Goal: Task Accomplishment & Management: Use online tool/utility

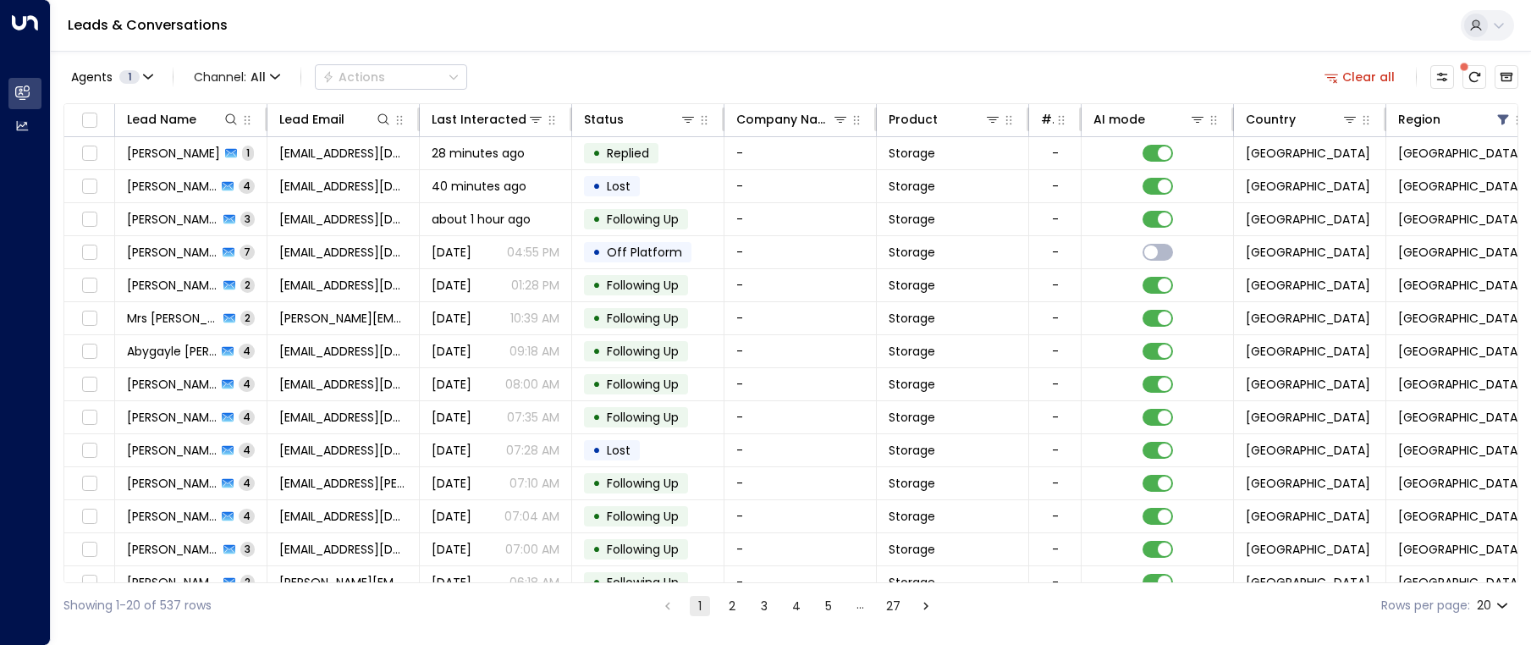
click at [235, 128] on div "Lead Name" at bounding box center [183, 119] width 113 height 20
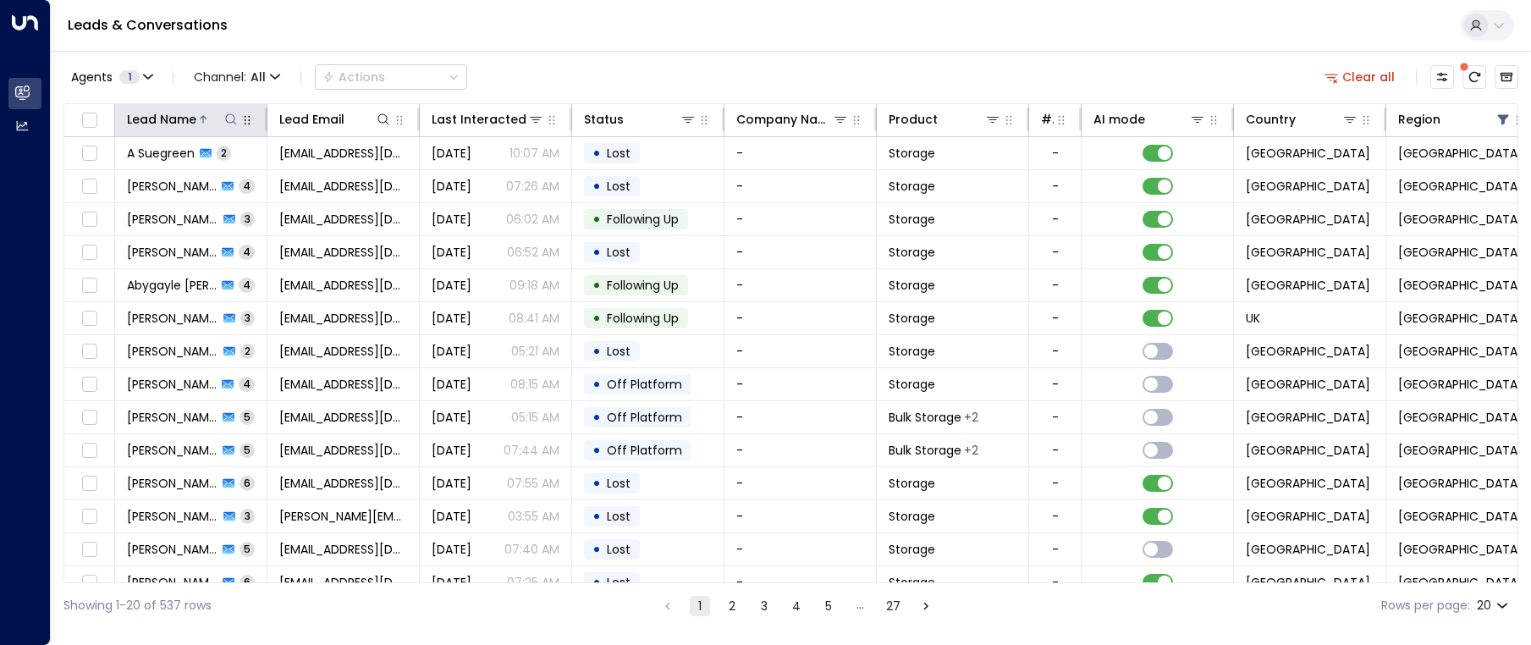
click at [231, 121] on icon at bounding box center [231, 120] width 14 height 14
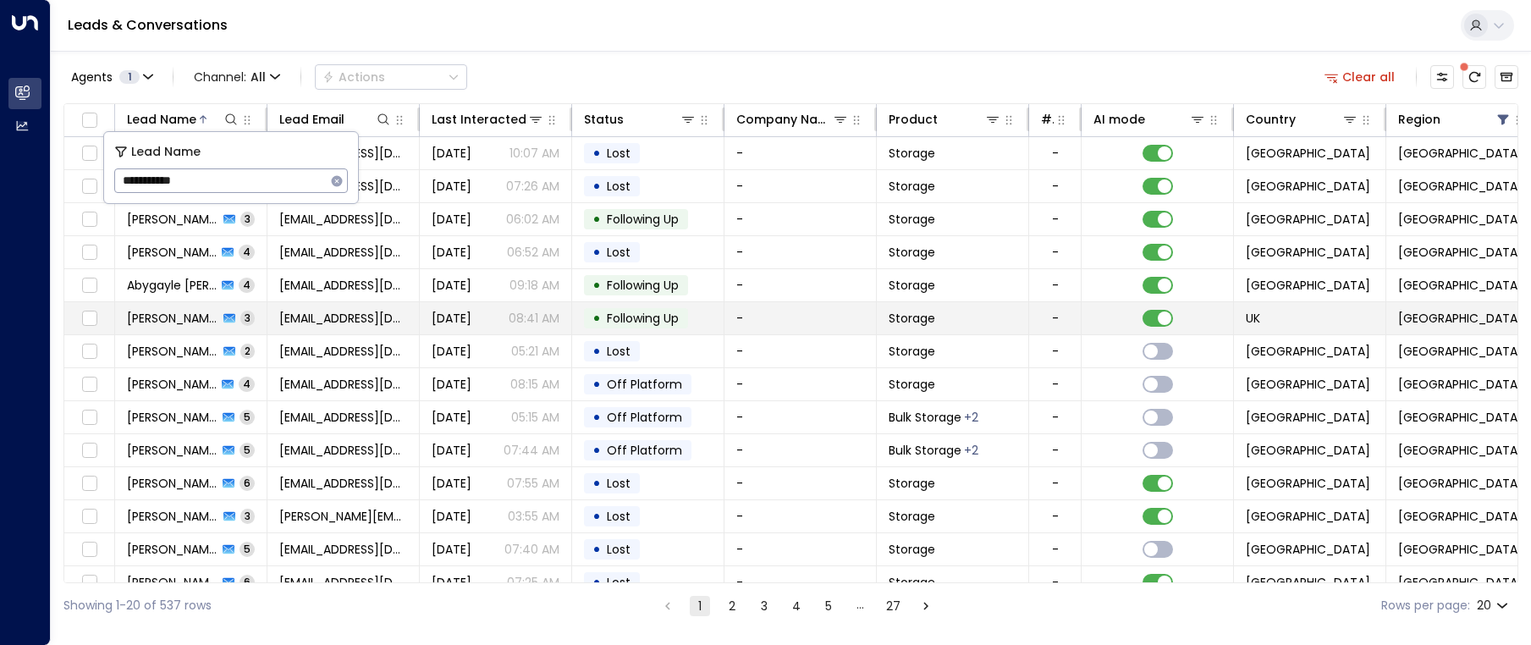
type input "**********"
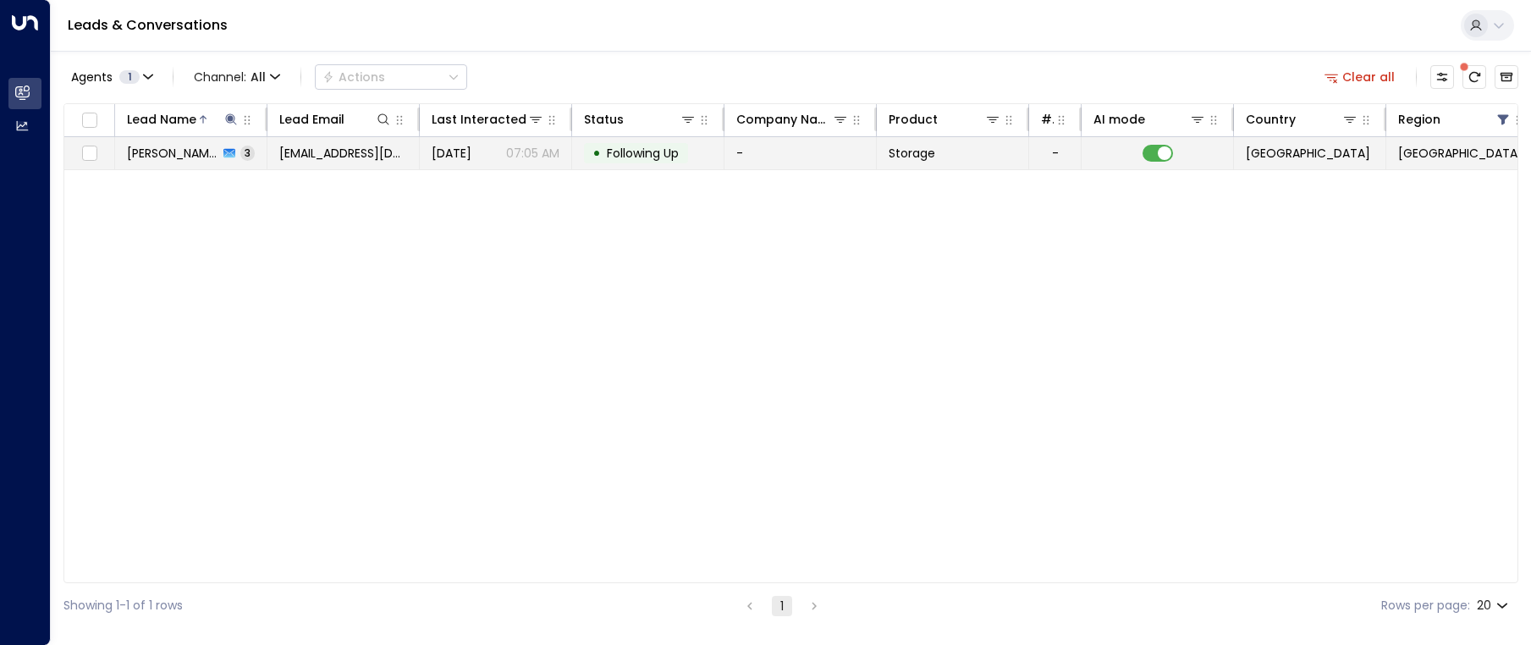
click at [559, 167] on tr "[PERSON_NAME] 3 [EMAIL_ADDRESS][DOMAIN_NAME] [DATE] 07:05 AM • Following Up - S…" at bounding box center [801, 153] width 1474 height 33
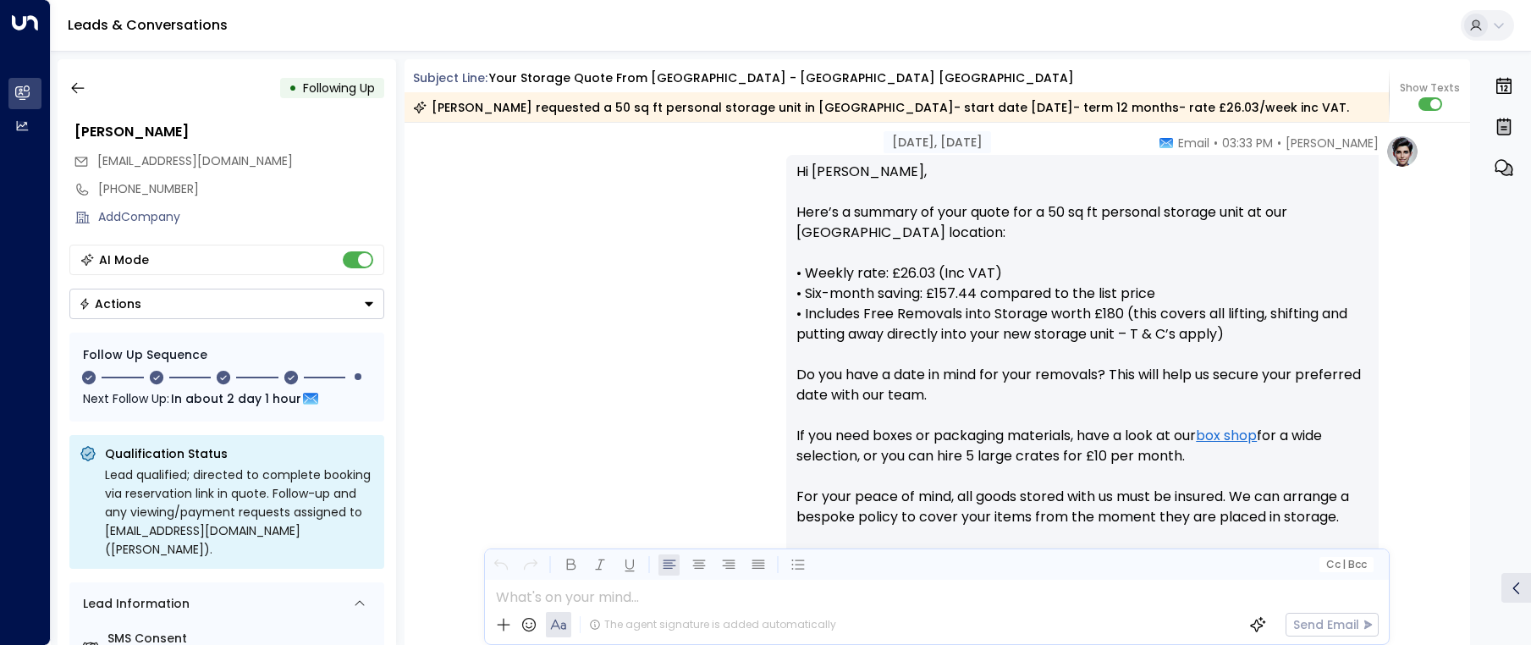
scroll to position [471, 0]
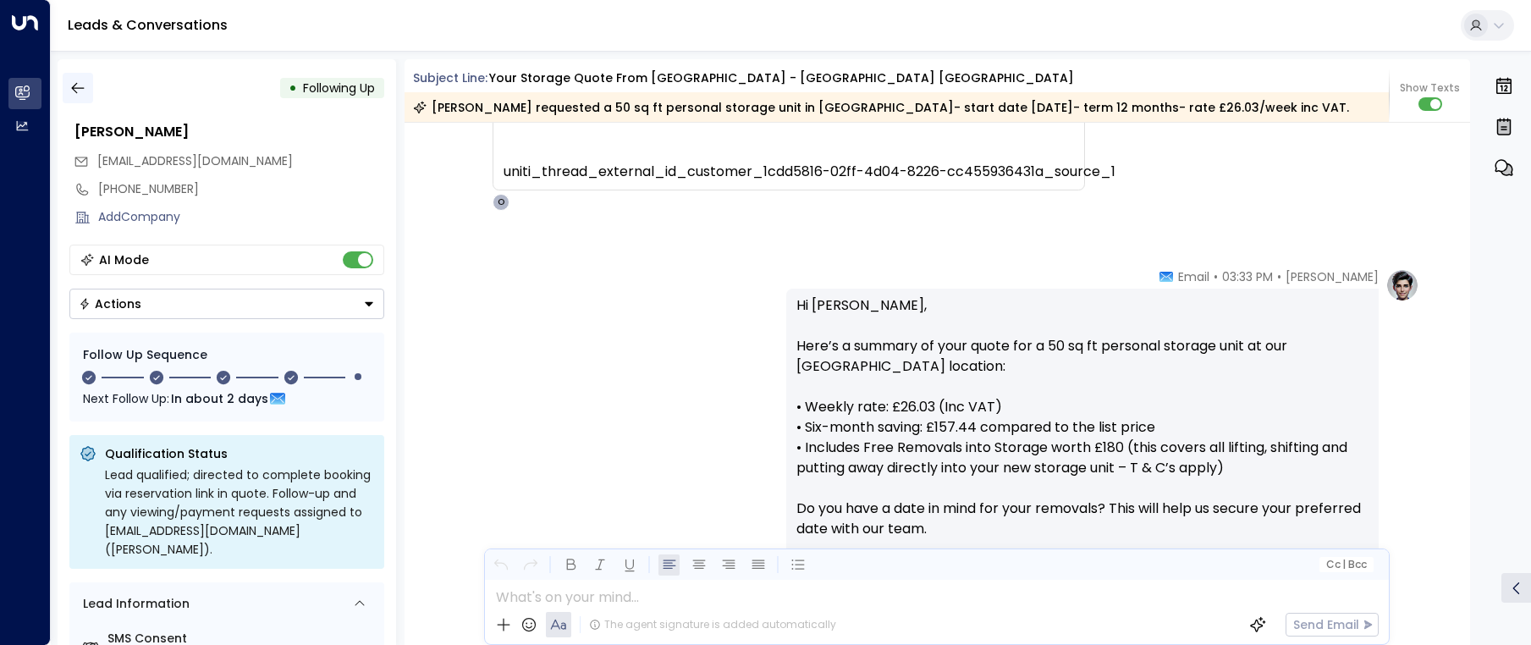
click at [85, 97] on button "button" at bounding box center [78, 88] width 30 height 30
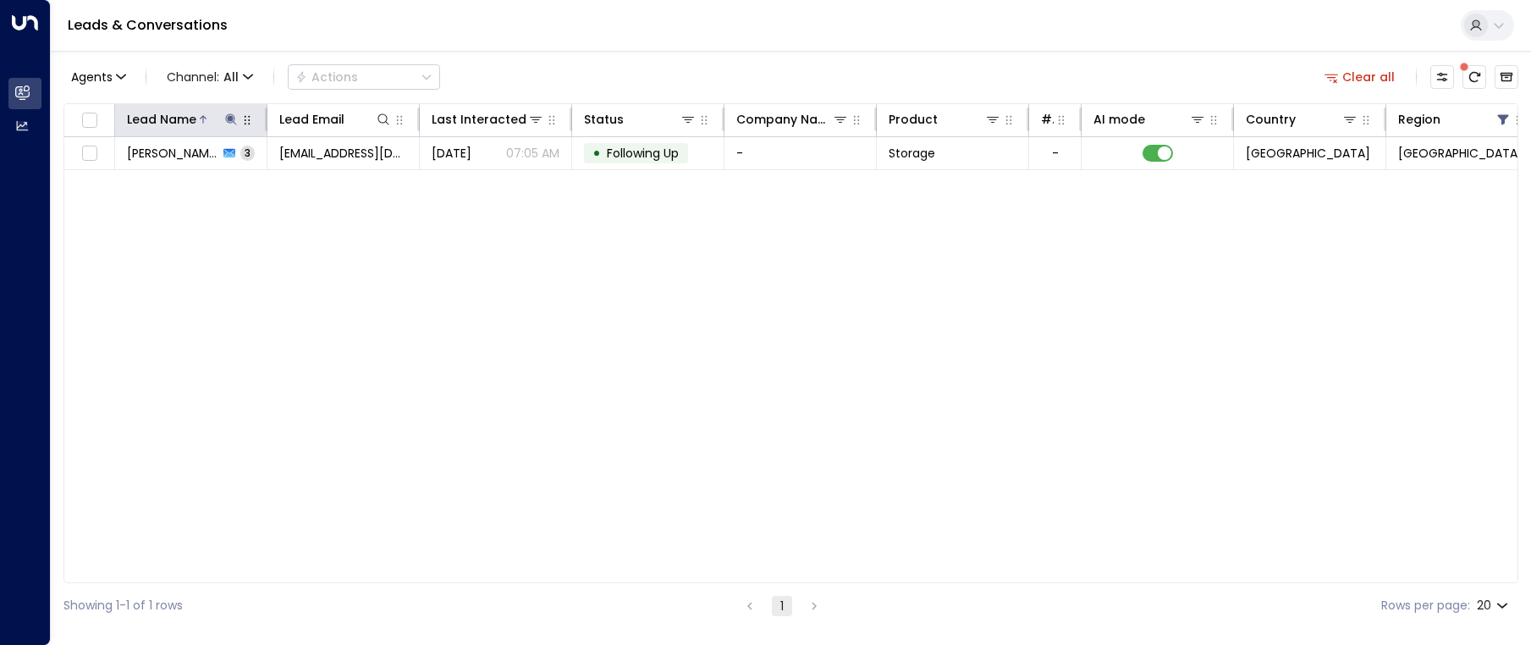
click at [232, 121] on icon at bounding box center [231, 120] width 14 height 14
drag, startPoint x: 223, startPoint y: 177, endPoint x: 119, endPoint y: 177, distance: 104.1
click at [119, 177] on input "**********" at bounding box center [220, 180] width 212 height 31
type input "******"
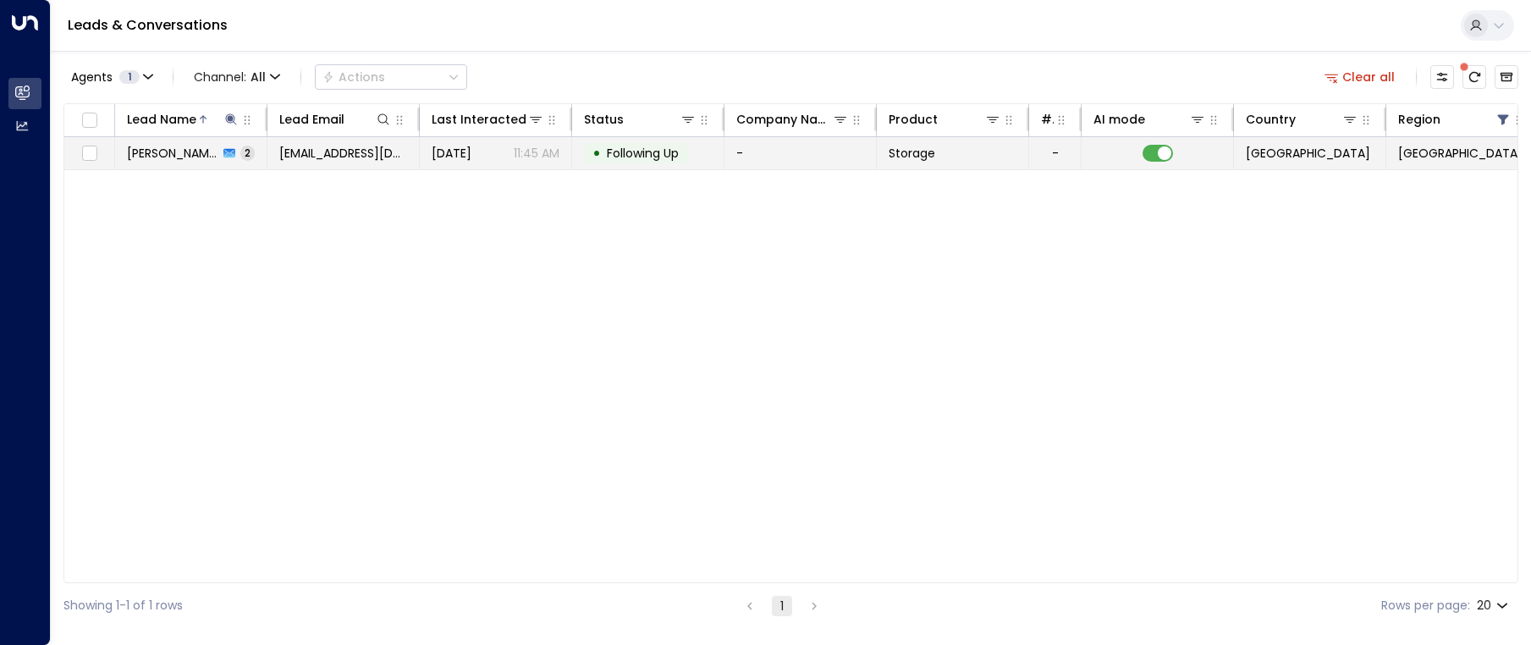
click at [471, 156] on span "[DATE]" at bounding box center [452, 153] width 40 height 17
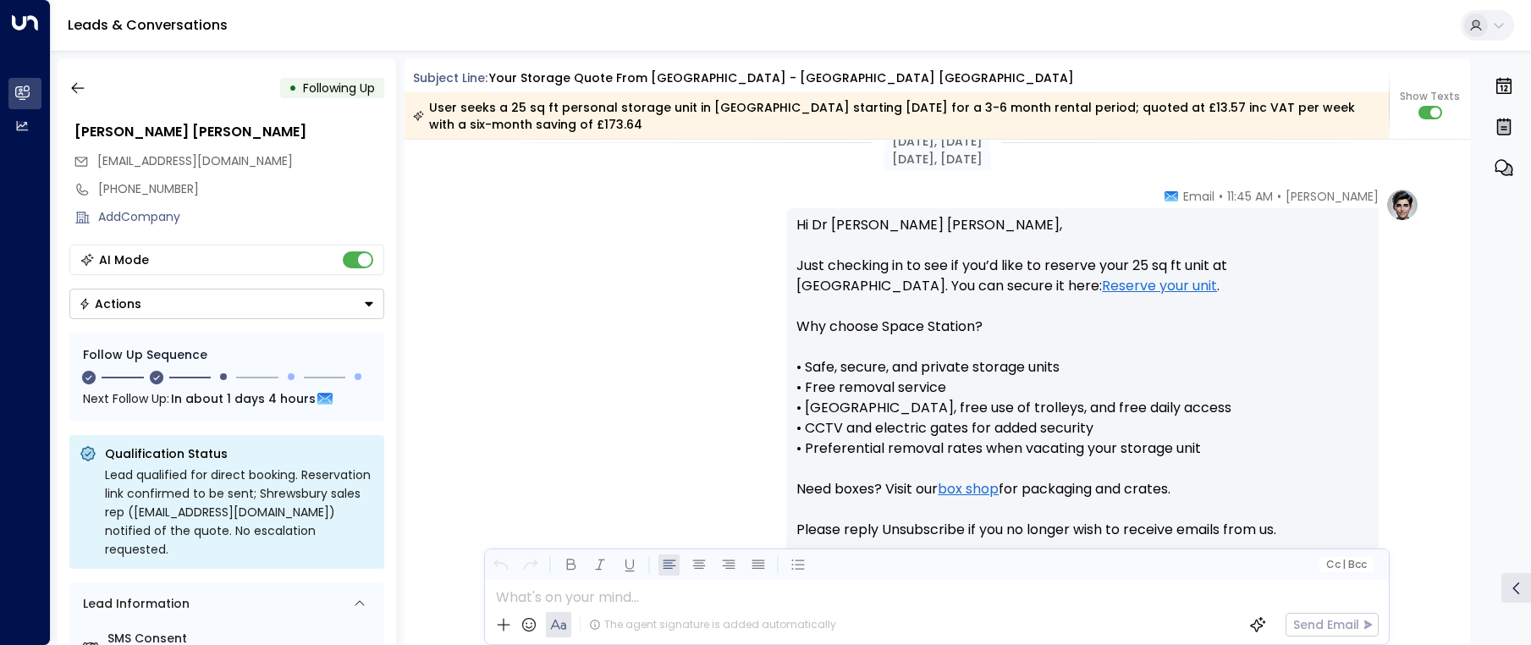
scroll to position [1420, 0]
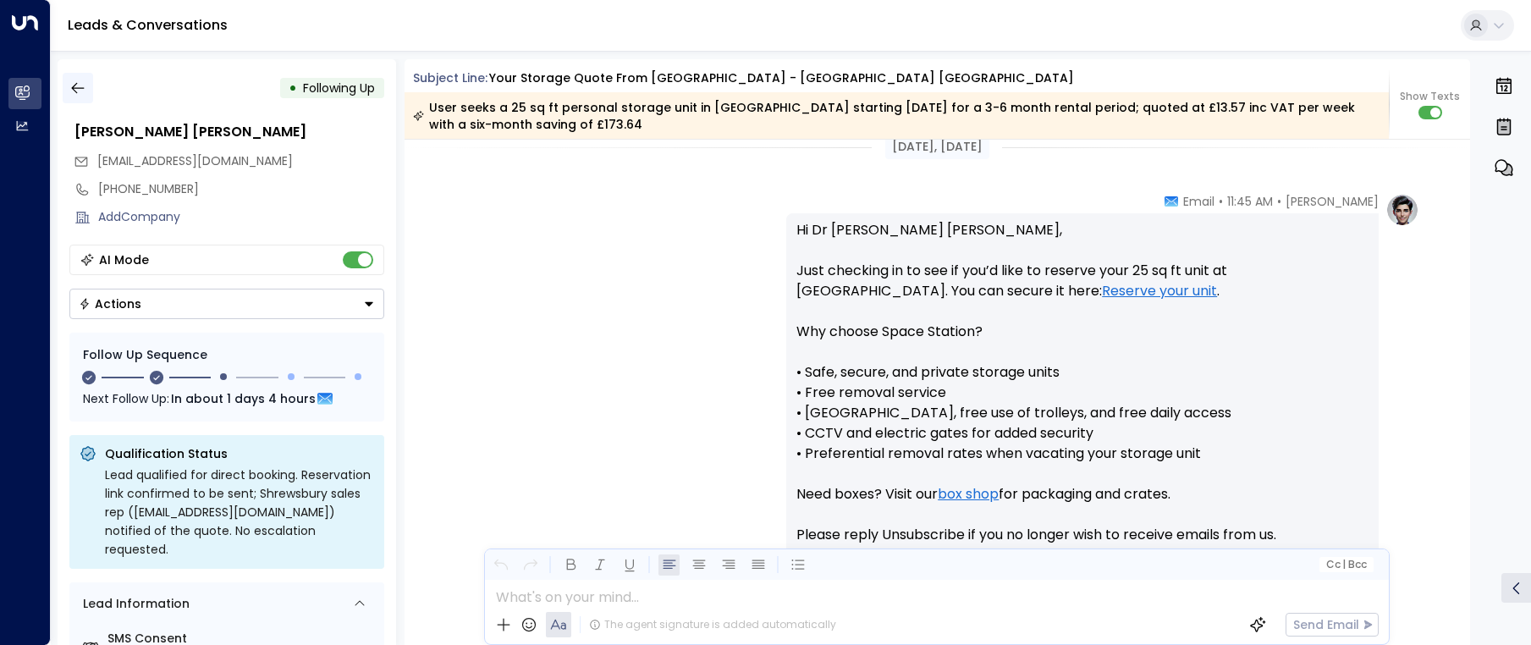
click at [85, 85] on icon "button" at bounding box center [77, 88] width 17 height 17
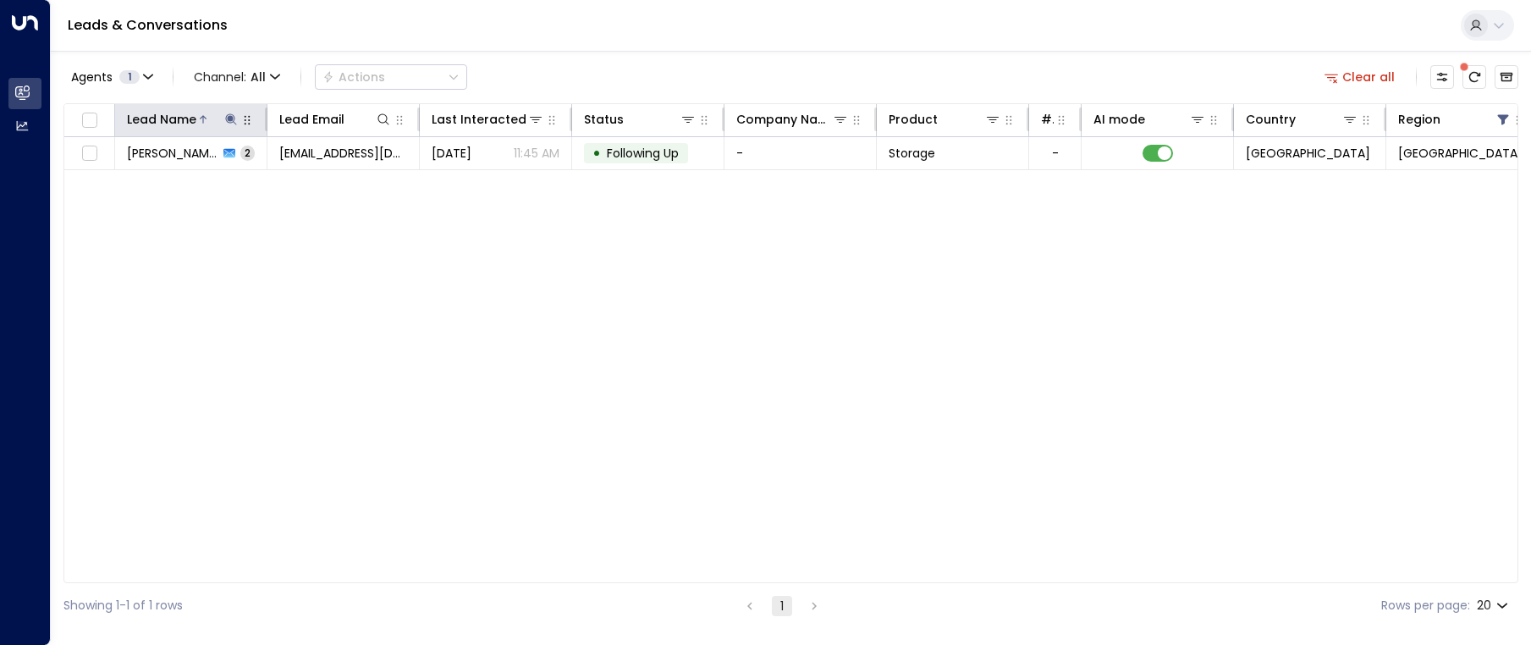
click at [231, 124] on icon at bounding box center [231, 120] width 14 height 14
drag, startPoint x: 201, startPoint y: 185, endPoint x: 124, endPoint y: 169, distance: 78.7
click at [124, 169] on input "******" at bounding box center [220, 180] width 212 height 31
type input "**********"
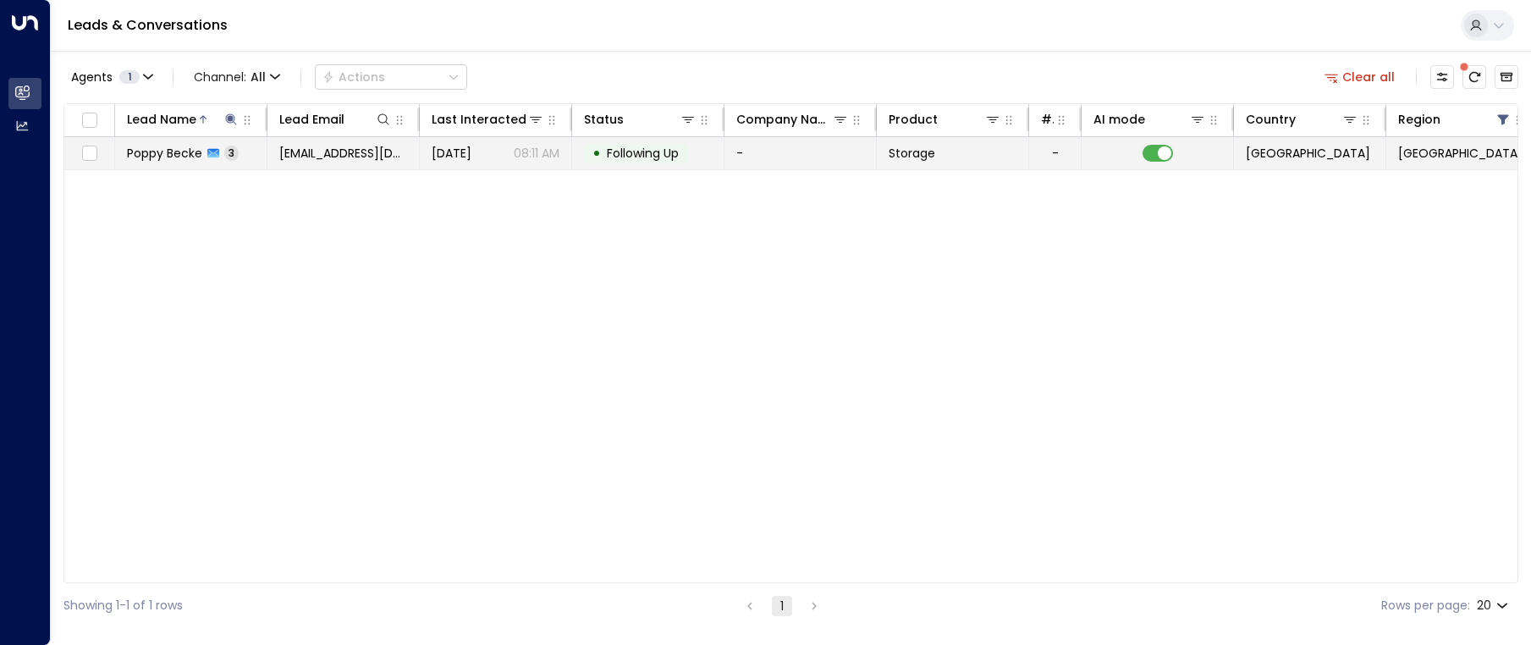
click at [449, 151] on span "[DATE]" at bounding box center [452, 153] width 40 height 17
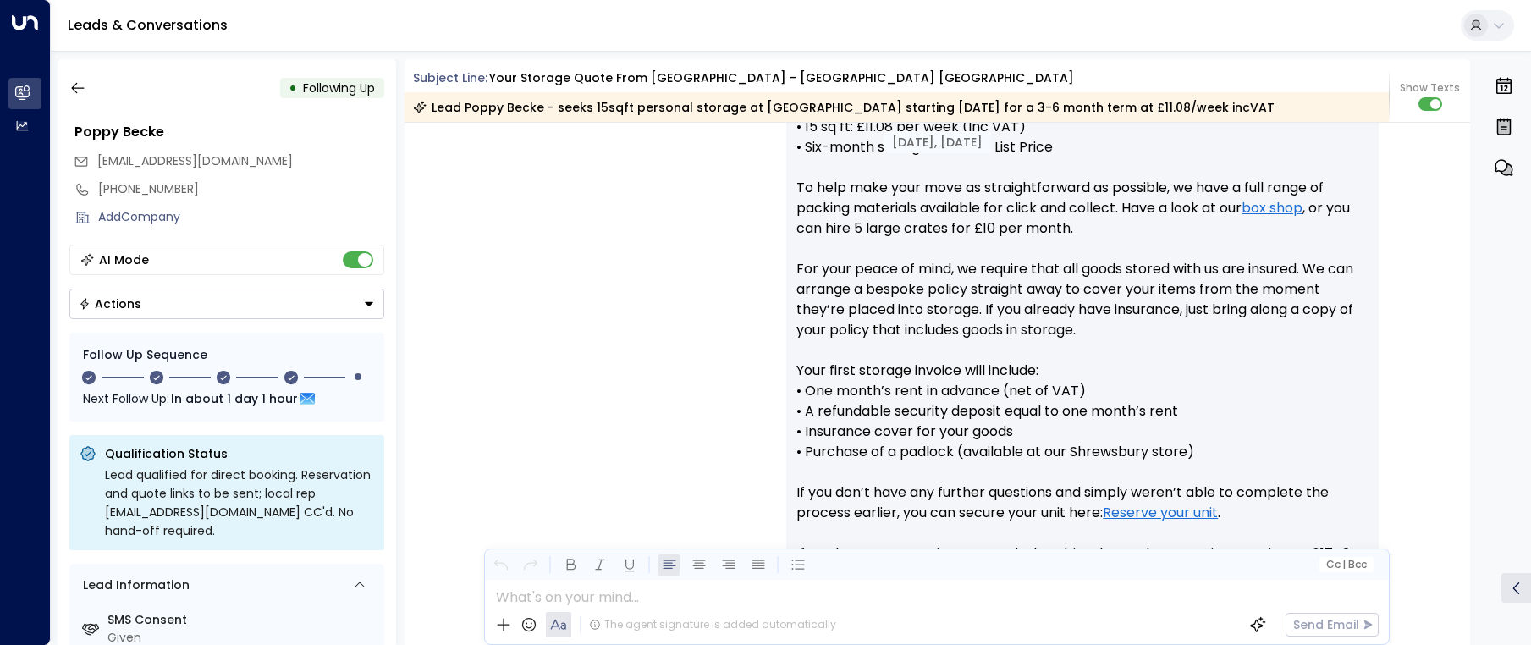
scroll to position [748, 0]
click at [85, 96] on button "button" at bounding box center [78, 88] width 30 height 30
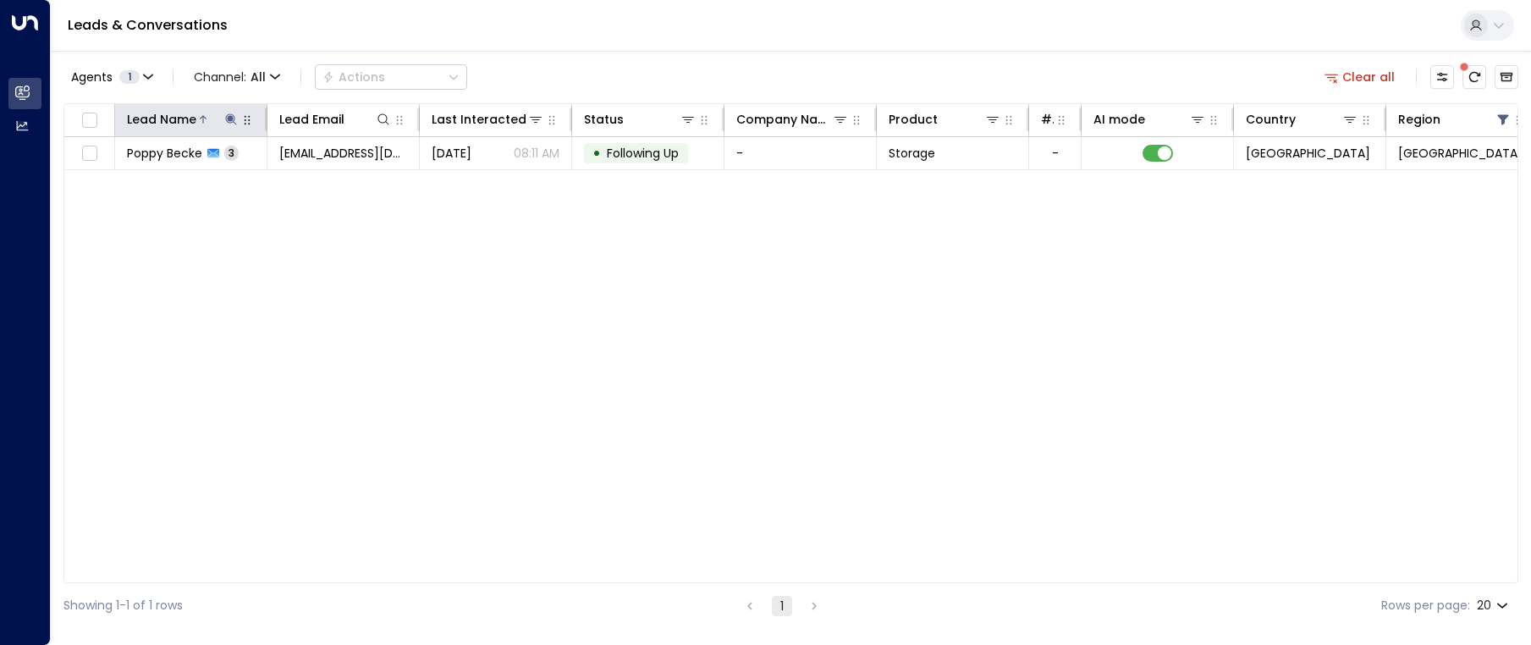
click at [225, 123] on icon at bounding box center [231, 120] width 14 height 14
drag, startPoint x: 202, startPoint y: 184, endPoint x: 129, endPoint y: 185, distance: 72.8
click at [121, 184] on input "**********" at bounding box center [220, 180] width 212 height 31
type input "**********"
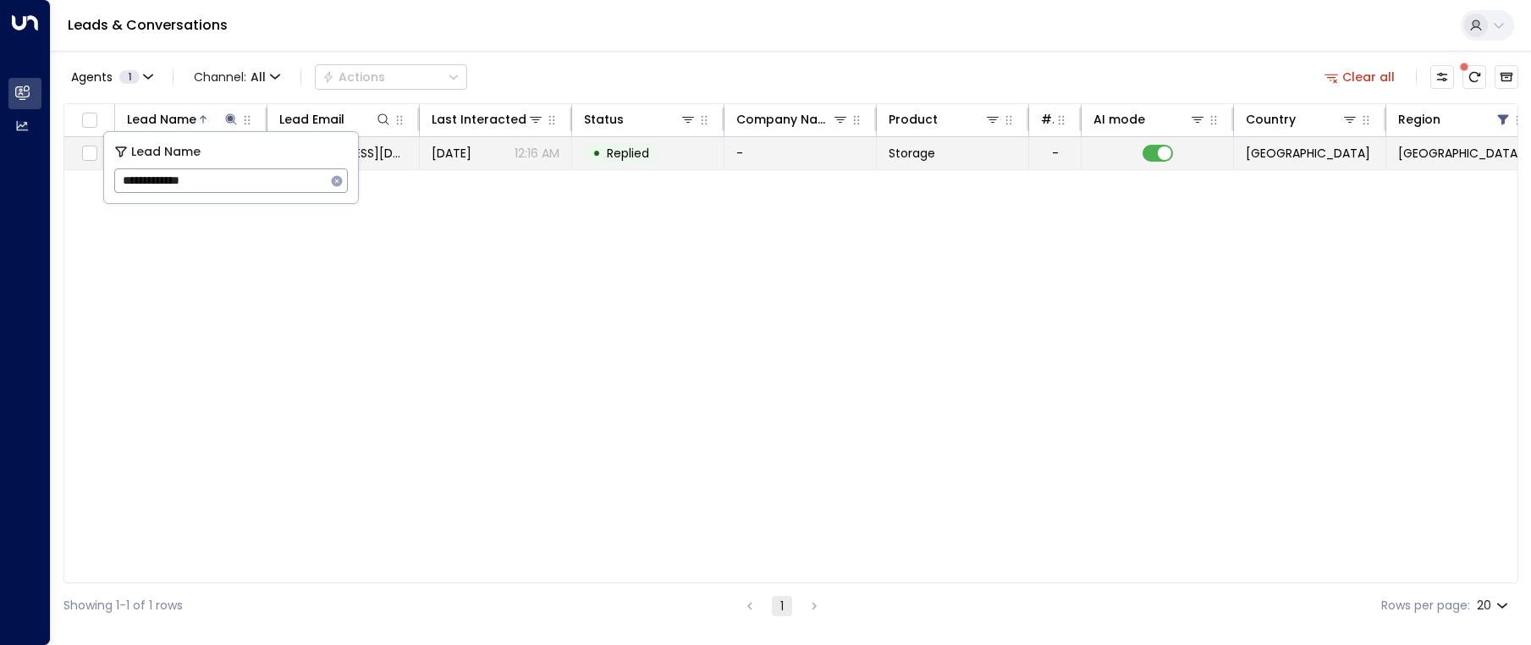
click at [656, 163] on td "• Replied" at bounding box center [648, 153] width 152 height 32
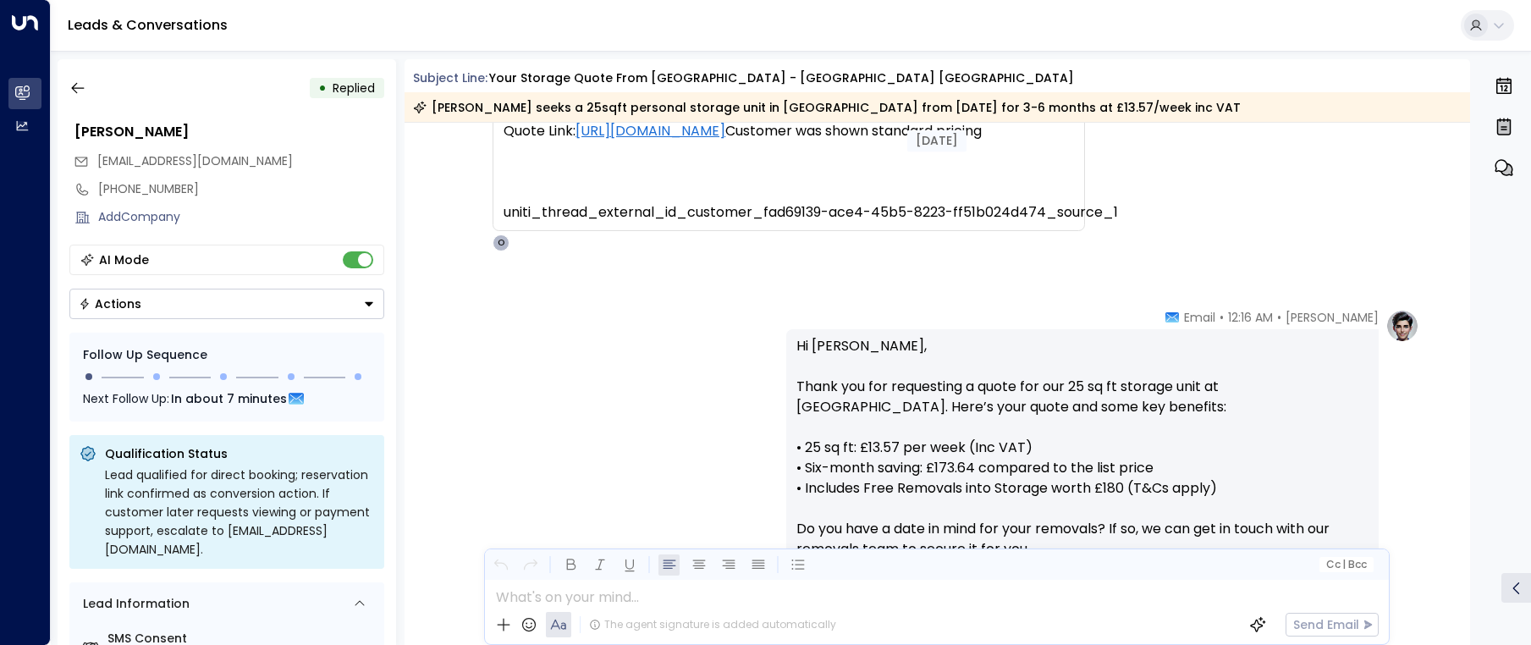
scroll to position [592, 0]
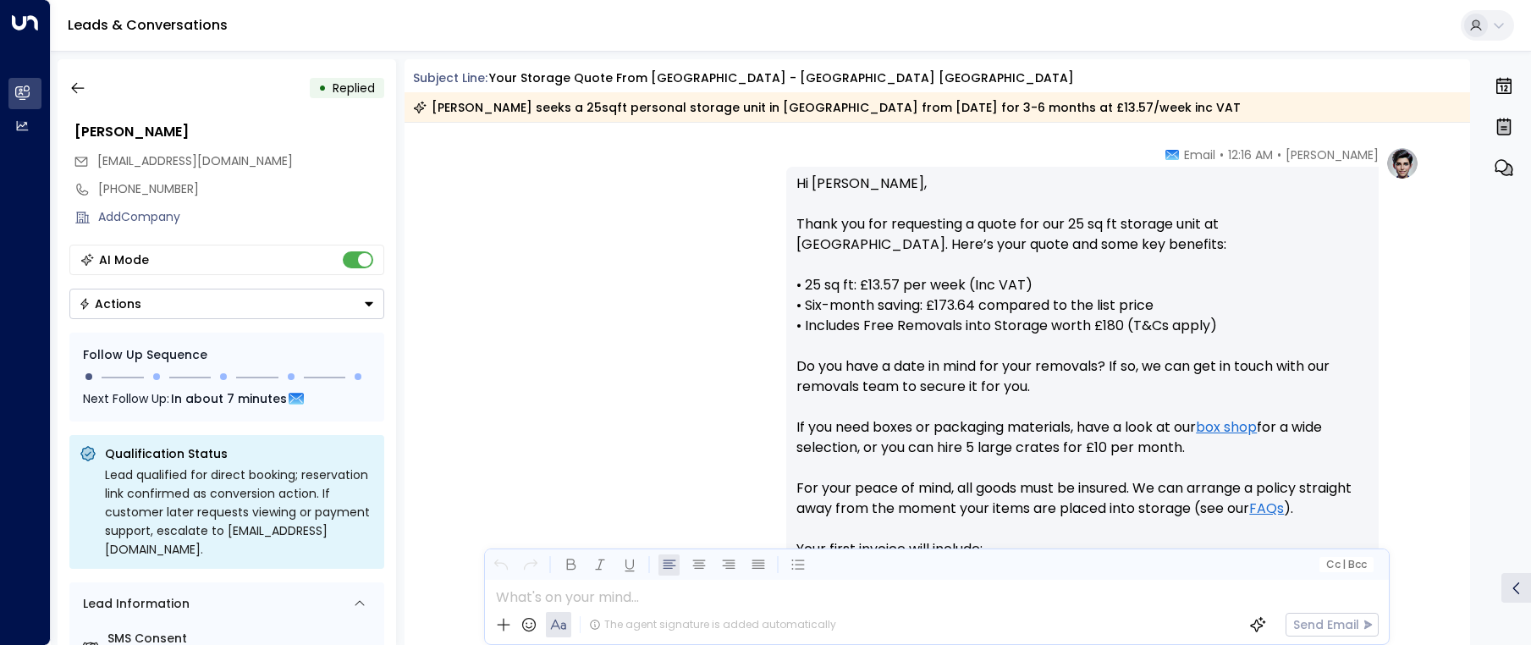
click at [52, 93] on div "• Replied [PERSON_NAME] [EMAIL_ADDRESS][DOMAIN_NAME] [PHONE_NUMBER] Add Company…" at bounding box center [791, 352] width 1480 height 603
click at [72, 93] on icon "button" at bounding box center [77, 88] width 17 height 17
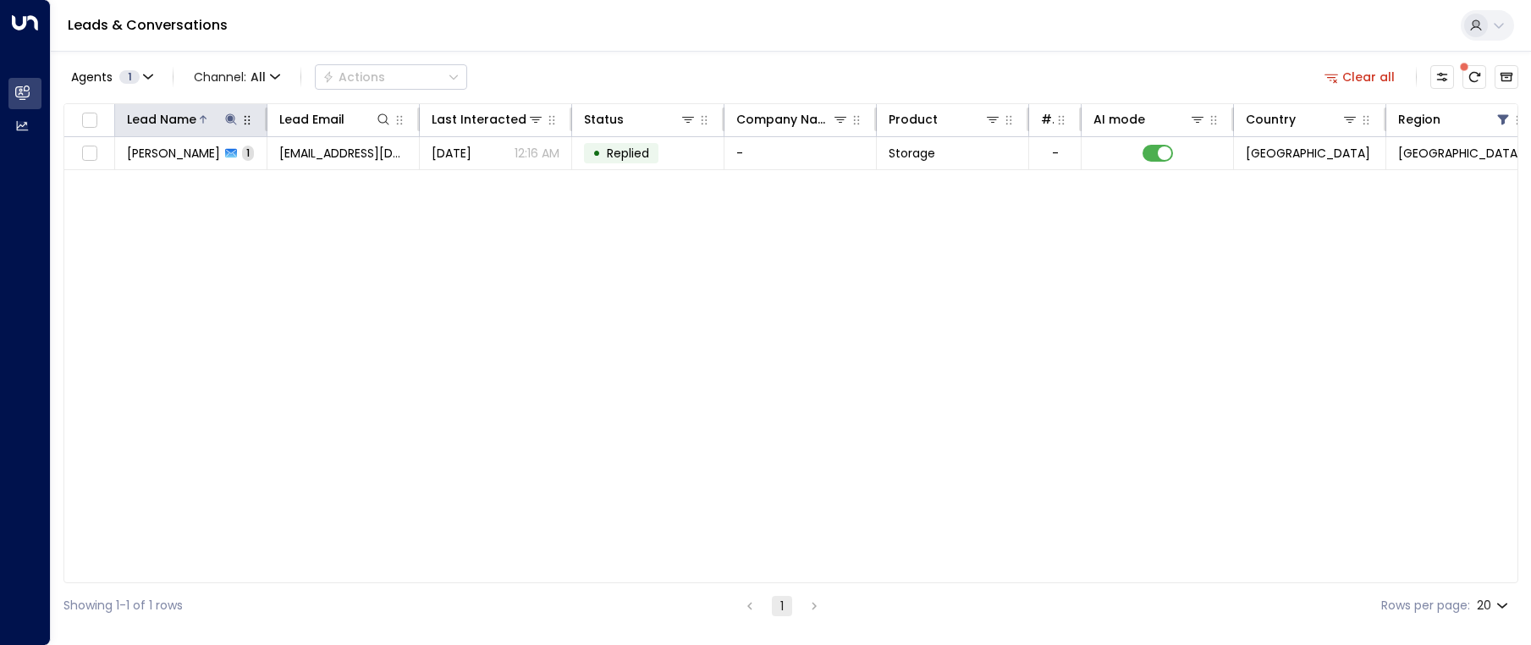
click at [229, 122] on icon at bounding box center [231, 120] width 14 height 14
click at [339, 185] on icon "button" at bounding box center [337, 180] width 11 height 11
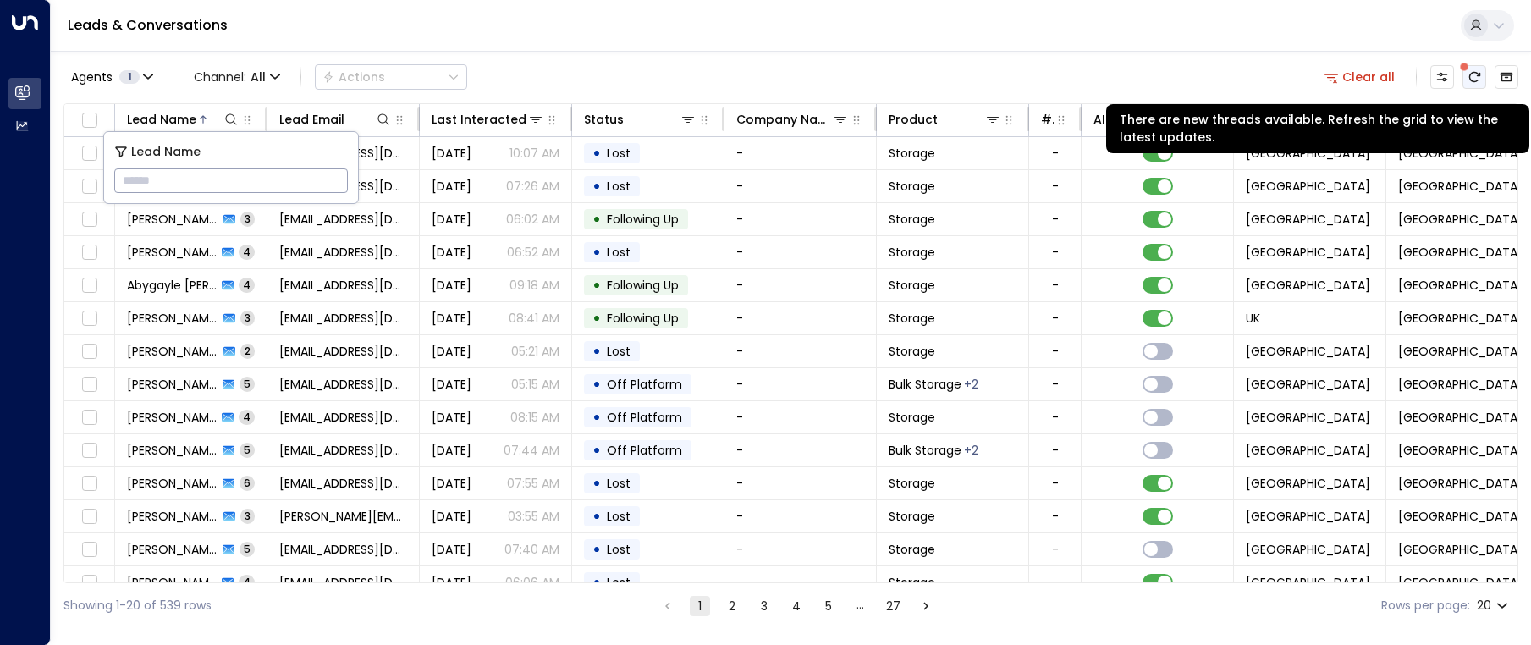
click at [1473, 72] on icon "There are new threads available. Refresh the grid to view the latest updates." at bounding box center [1475, 77] width 14 height 14
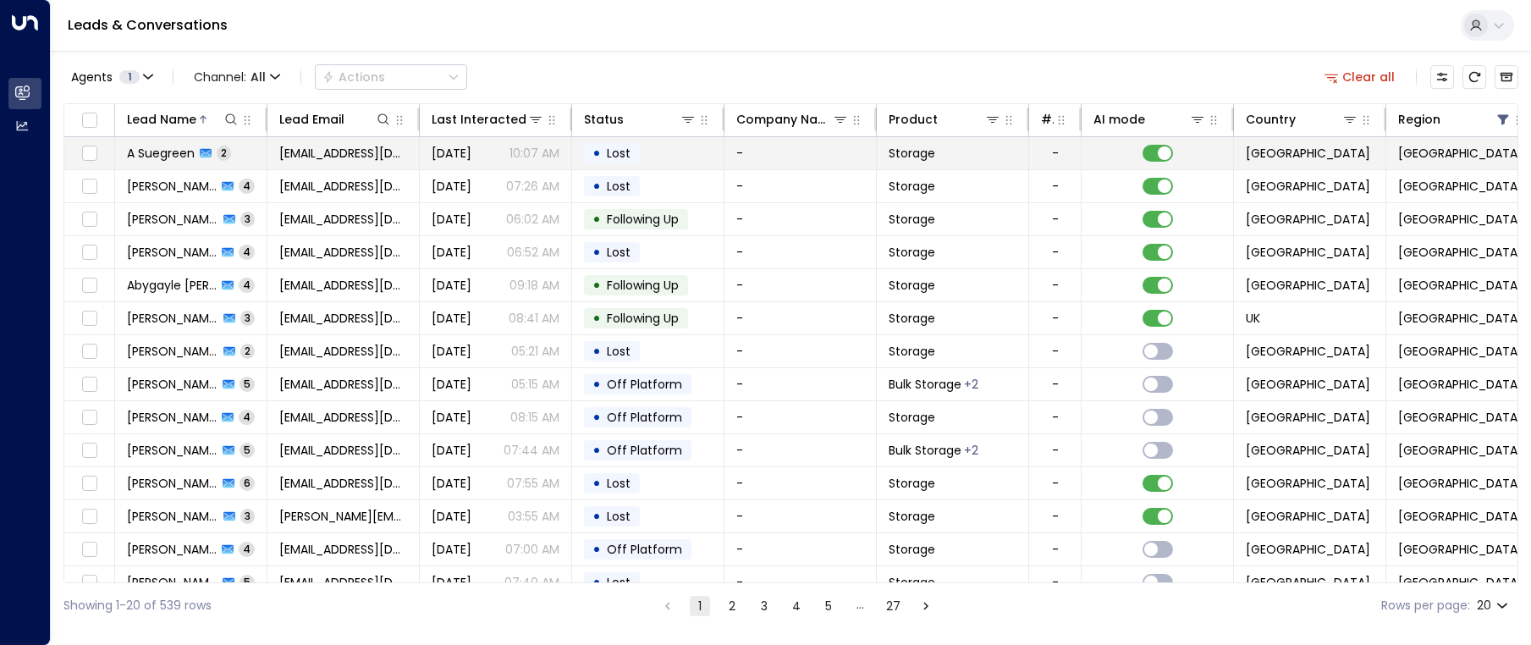
click at [471, 158] on span "[DATE]" at bounding box center [452, 153] width 40 height 17
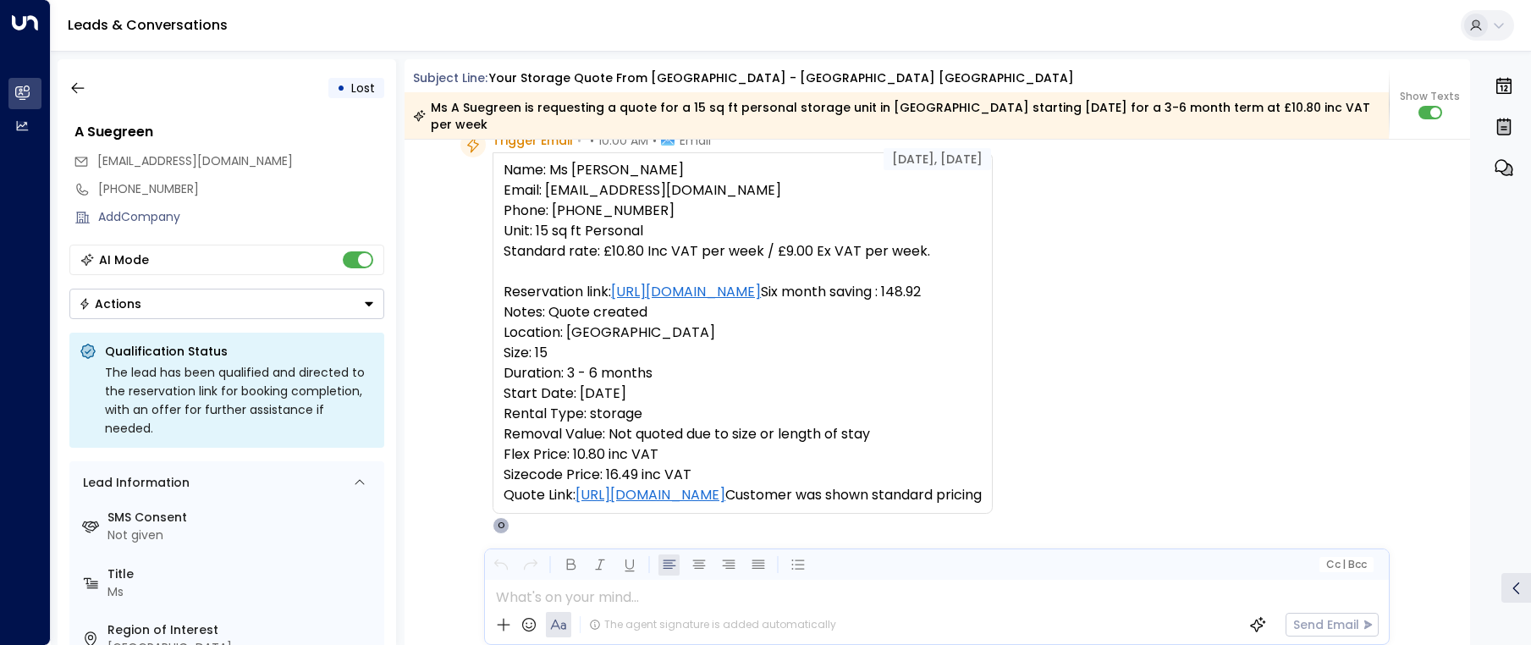
scroll to position [52, 0]
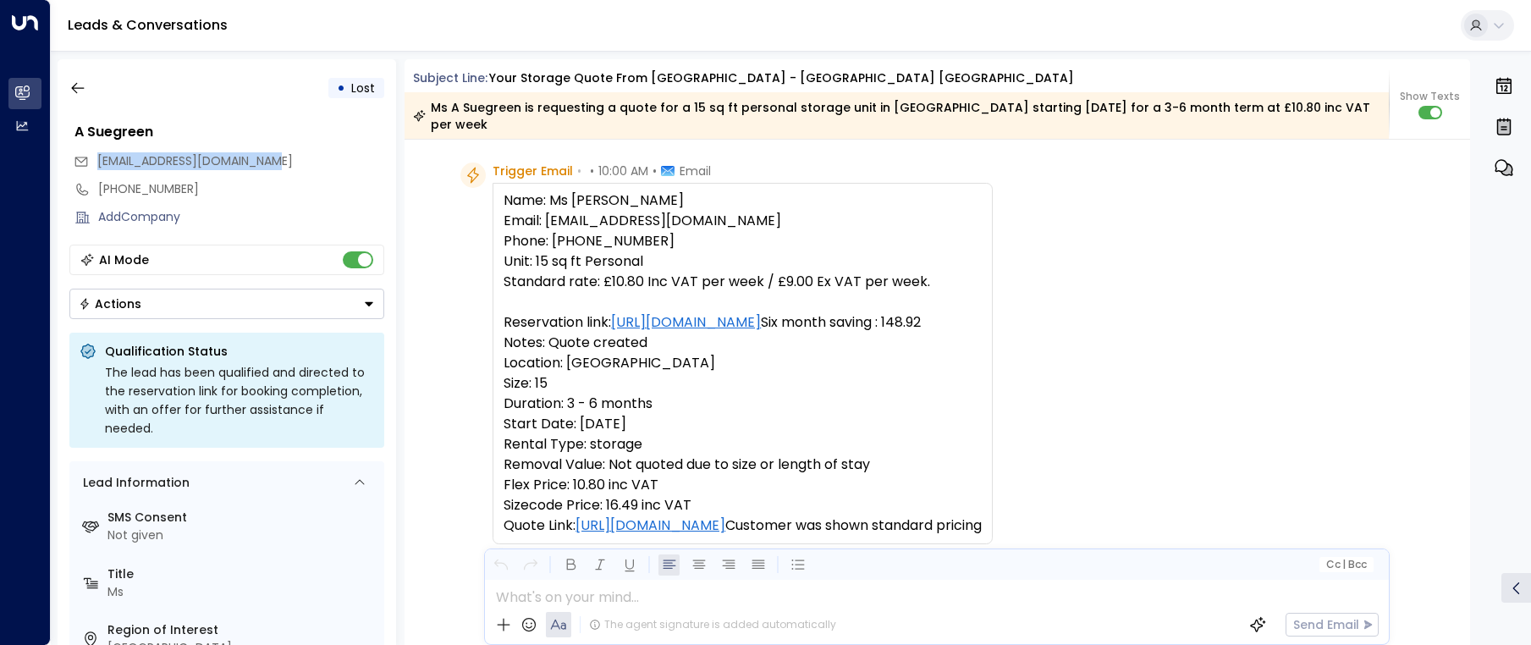
drag, startPoint x: 284, startPoint y: 161, endPoint x: 99, endPoint y: 165, distance: 185.4
click at [99, 165] on div "[EMAIL_ADDRESS][DOMAIN_NAME]" at bounding box center [229, 161] width 311 height 28
copy span "[EMAIL_ADDRESS][DOMAIN_NAME]"
